Goal: Find contact information: Find contact information

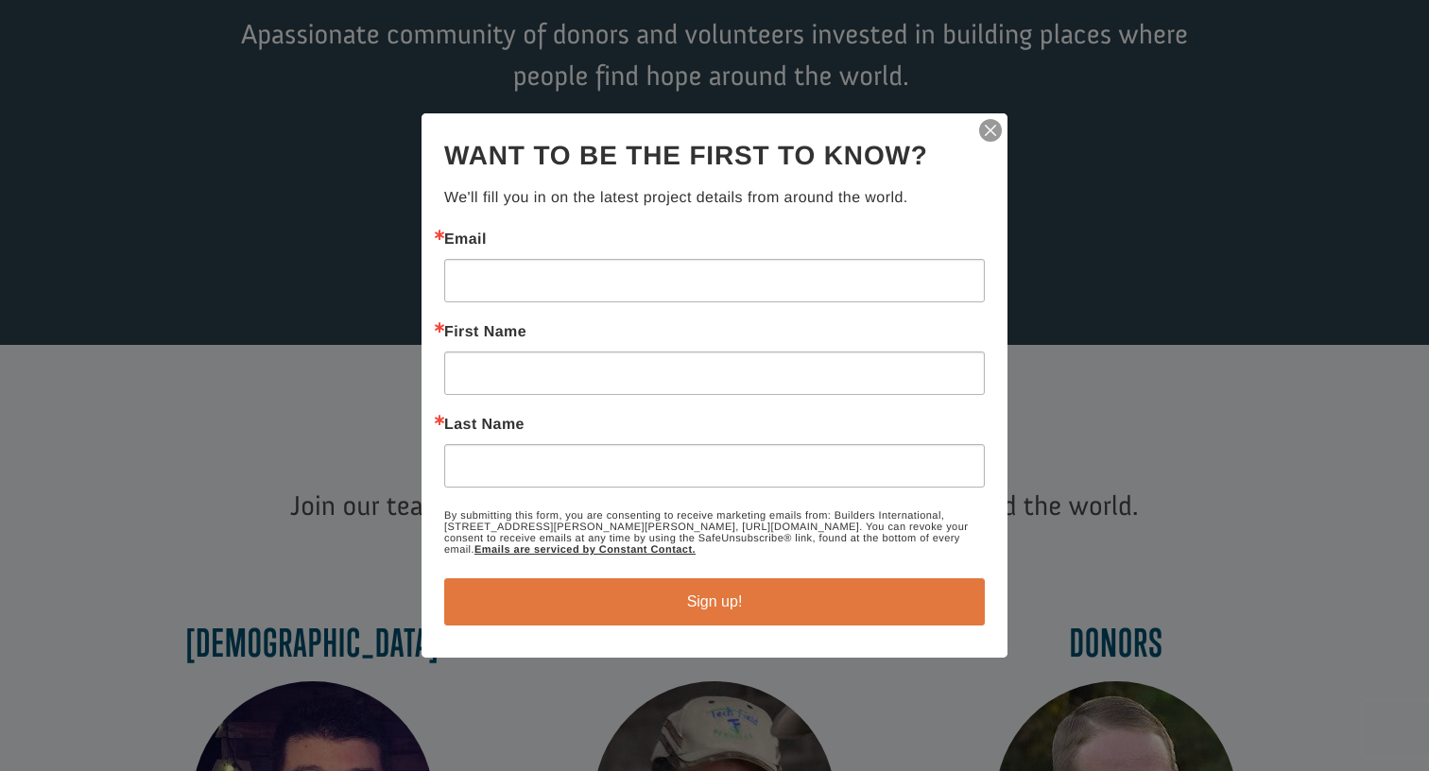
scroll to position [379, 0]
click at [992, 125] on img "button" at bounding box center [990, 130] width 26 height 26
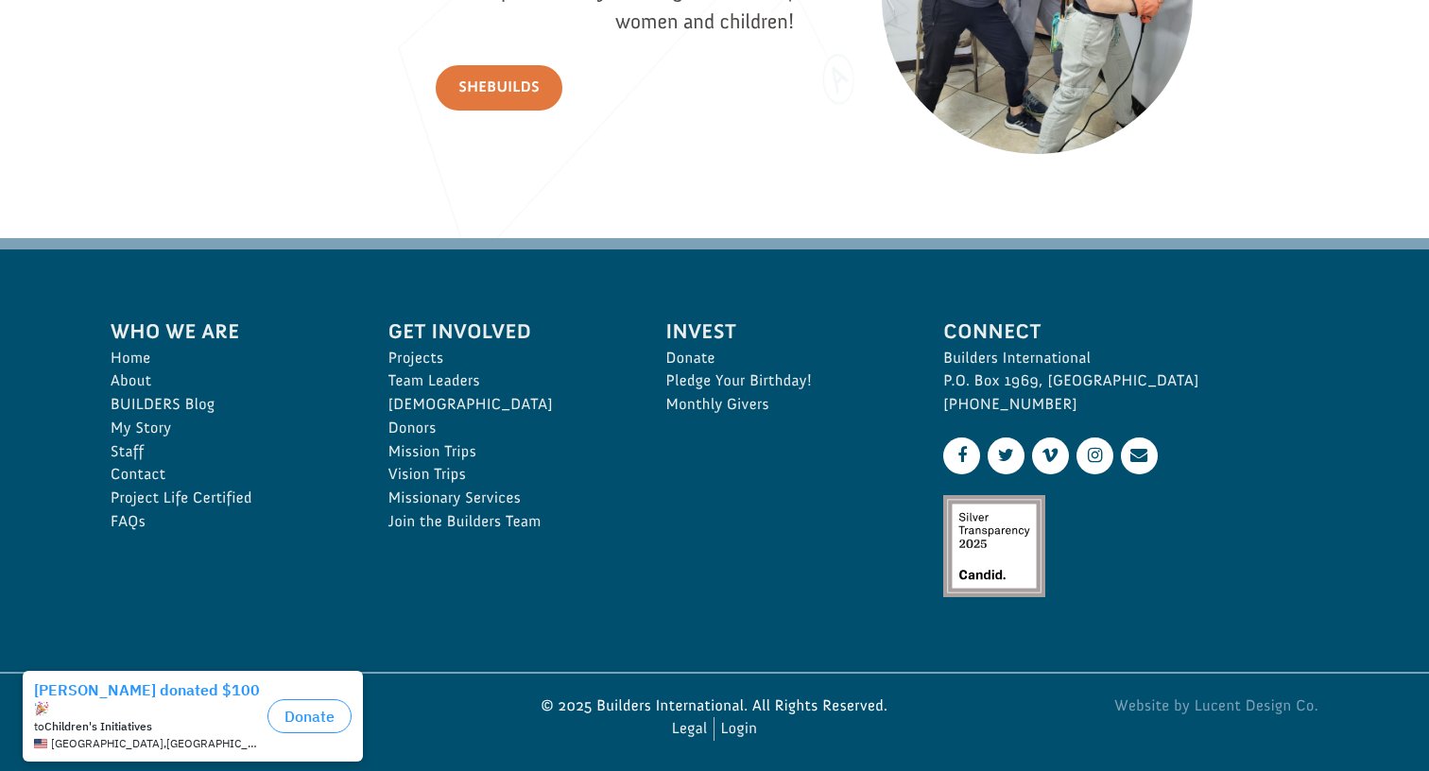
scroll to position [2787, 0]
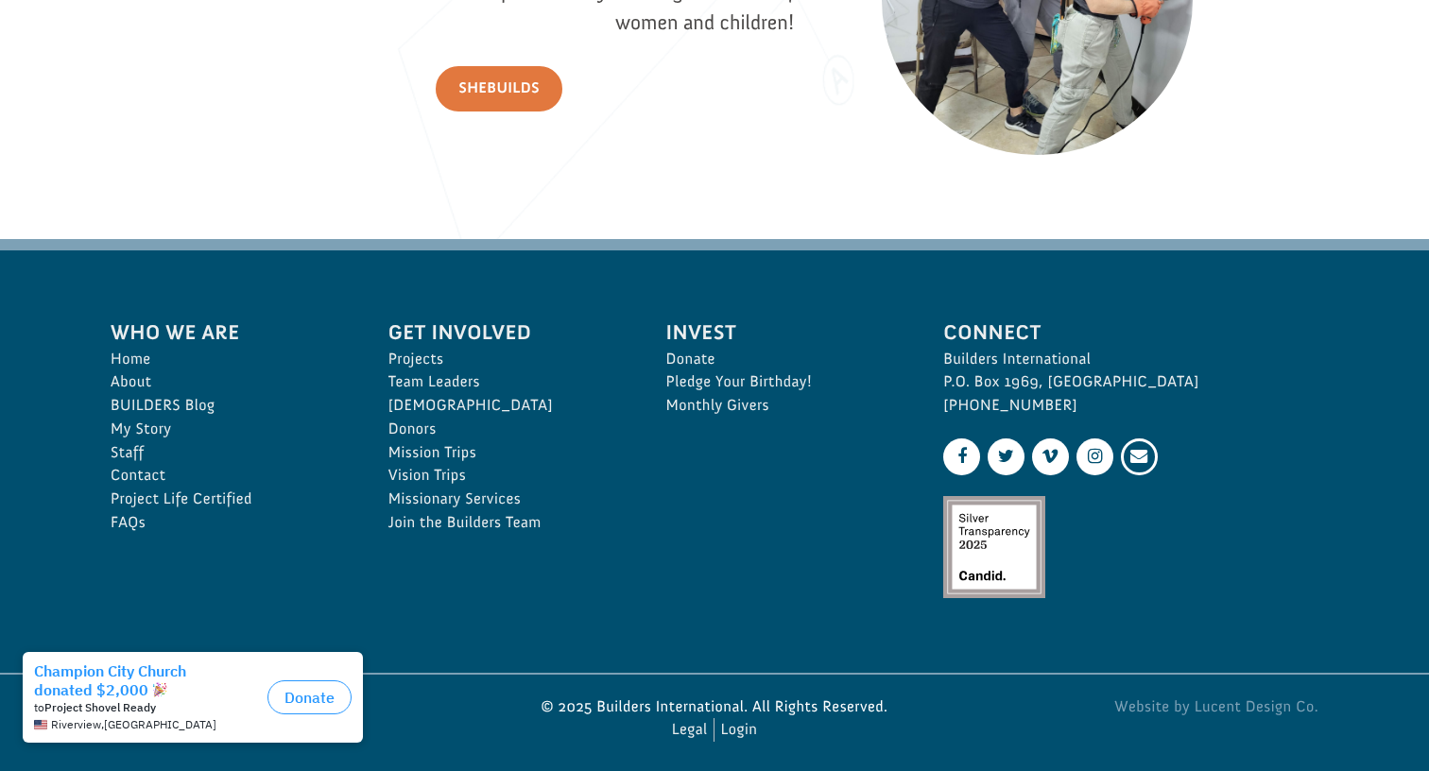
click at [1140, 449] on link at bounding box center [1139, 456] width 37 height 37
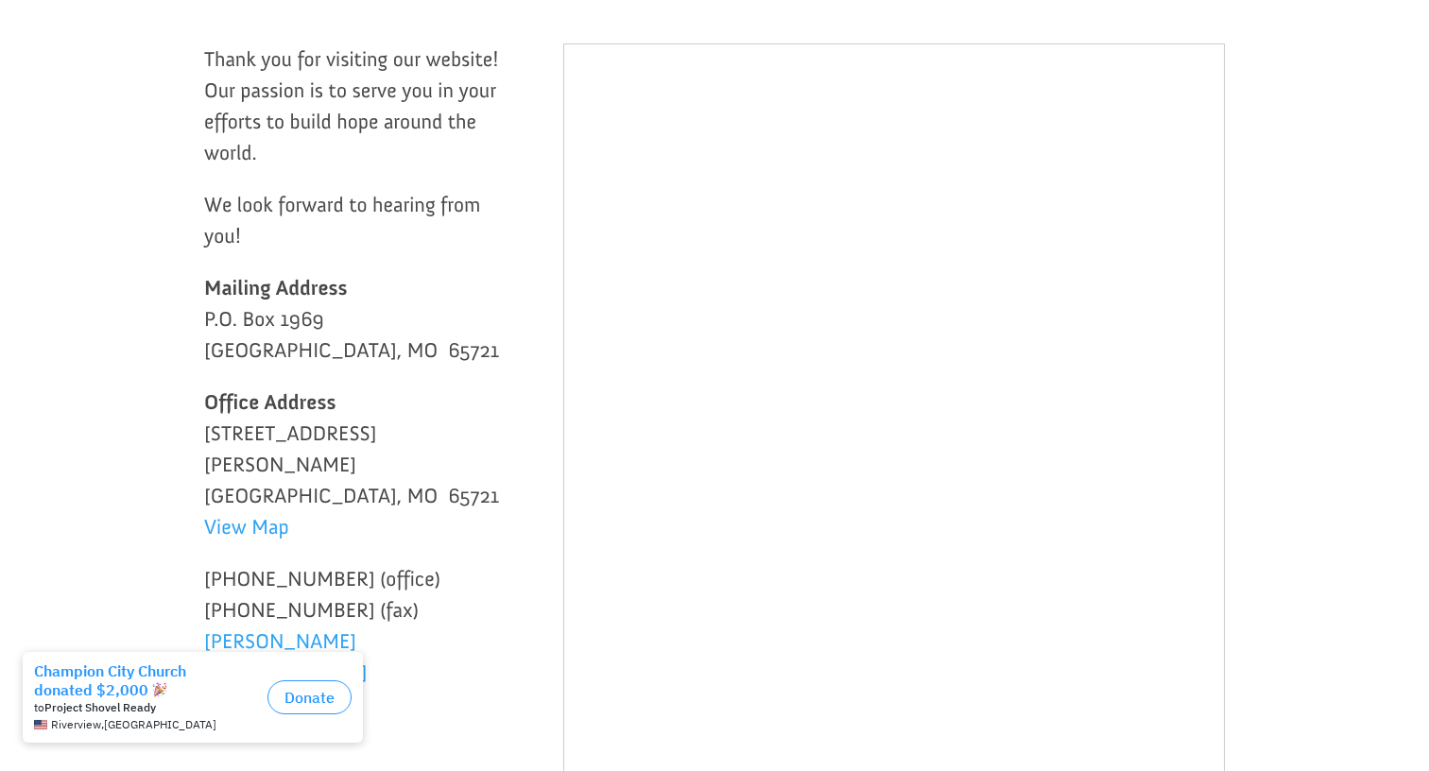
scroll to position [316, 0]
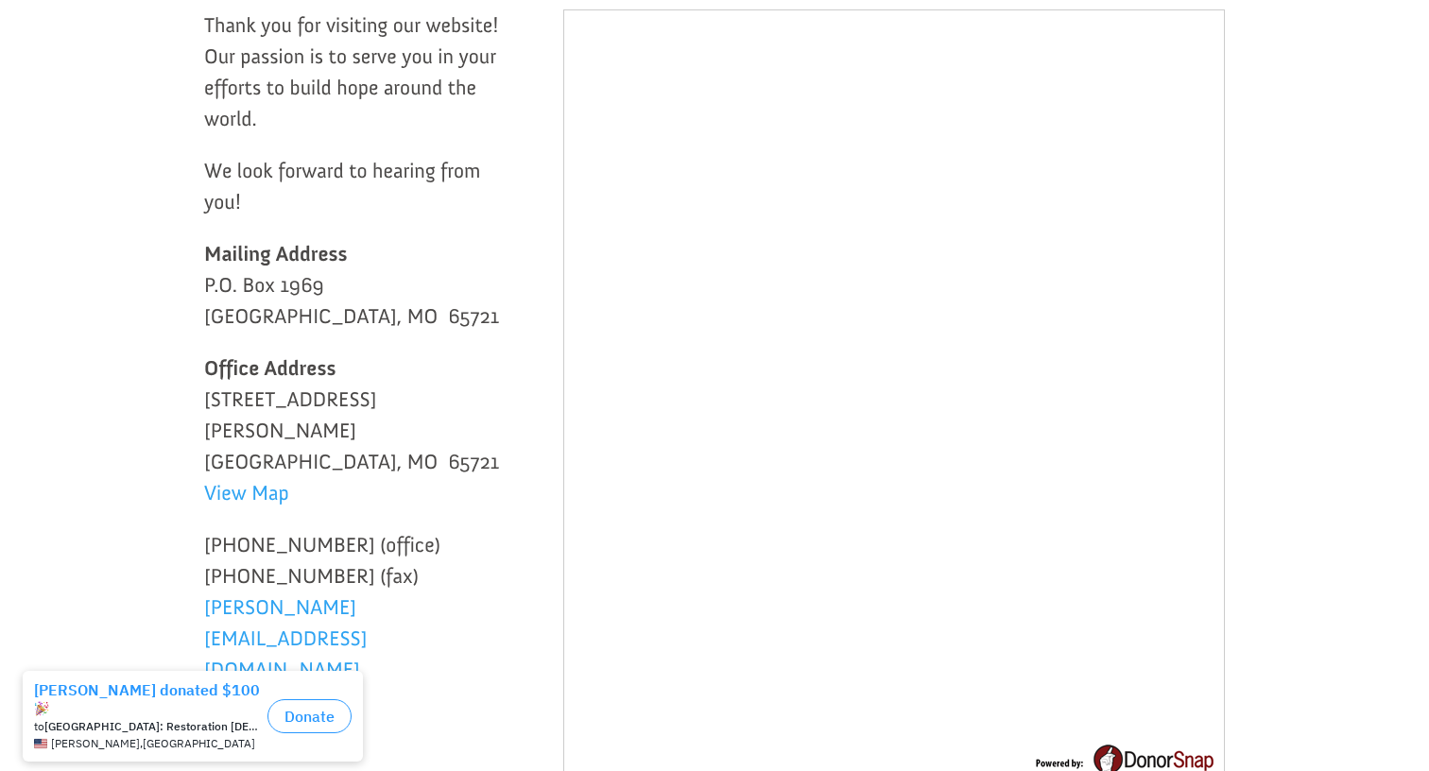
click at [403, 576] on p "[PHONE_NUMBER] (office) [PHONE_NUMBER] (fax) [PERSON_NAME][EMAIL_ADDRESS][DOMAI…" at bounding box center [355, 607] width 302 height 156
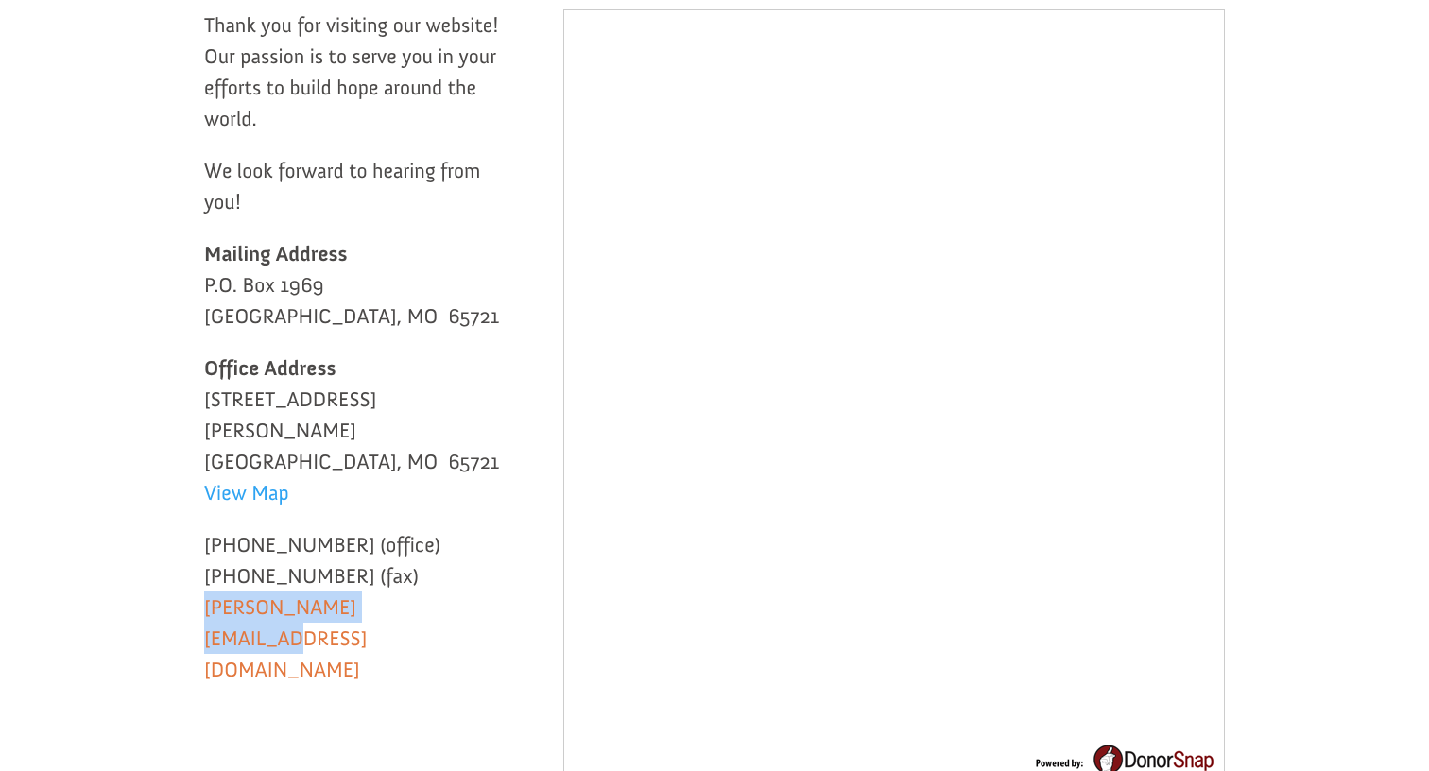
drag, startPoint x: 403, startPoint y: 576, endPoint x: 209, endPoint y: 579, distance: 193.7
click at [209, 579] on p "[PHONE_NUMBER] (office) [PHONE_NUMBER] (fax) [PERSON_NAME][EMAIL_ADDRESS][DOMAI…" at bounding box center [355, 607] width 302 height 156
copy link "[PERSON_NAME][EMAIL_ADDRESS][DOMAIN_NAME]"
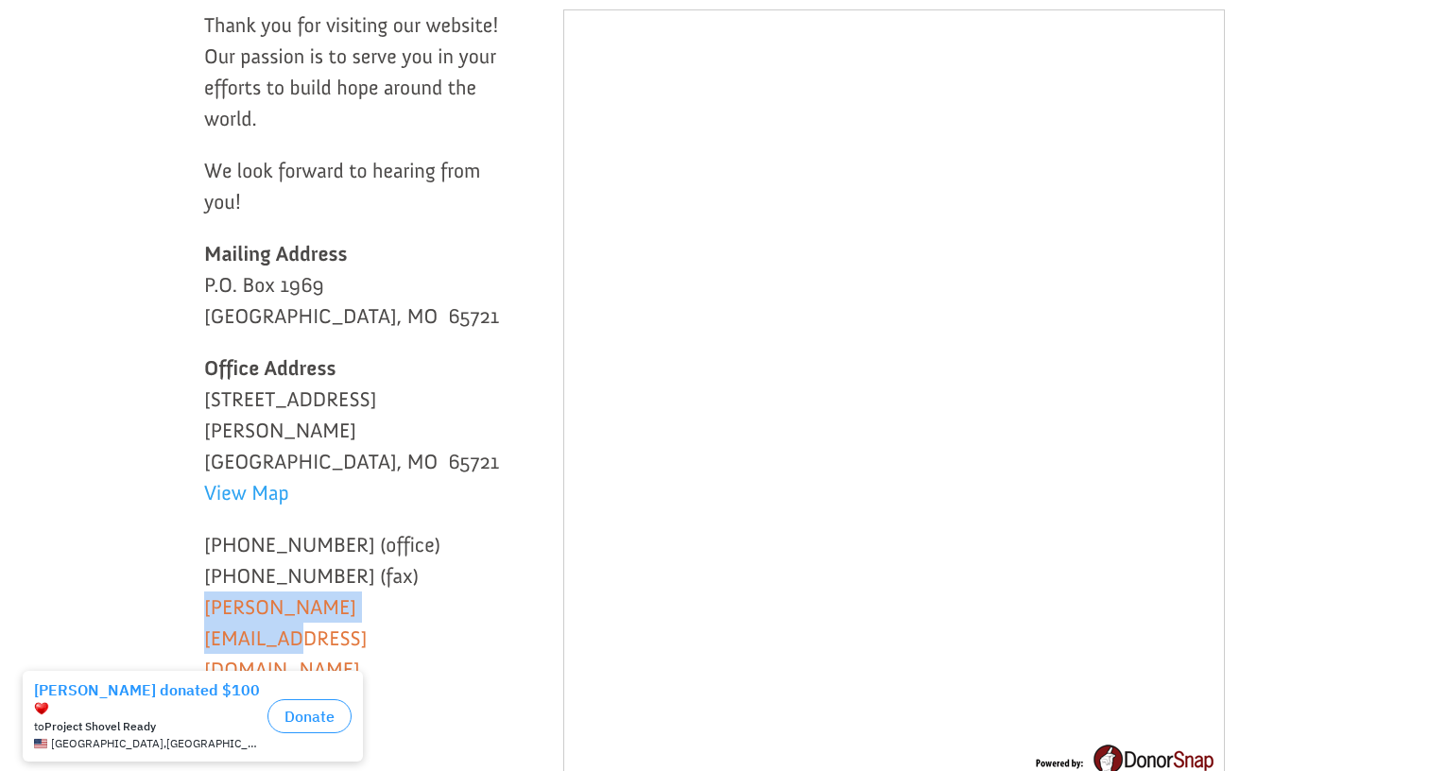
copy link "betsy@buildersintl.org"
